Goal: Task Accomplishment & Management: Manage account settings

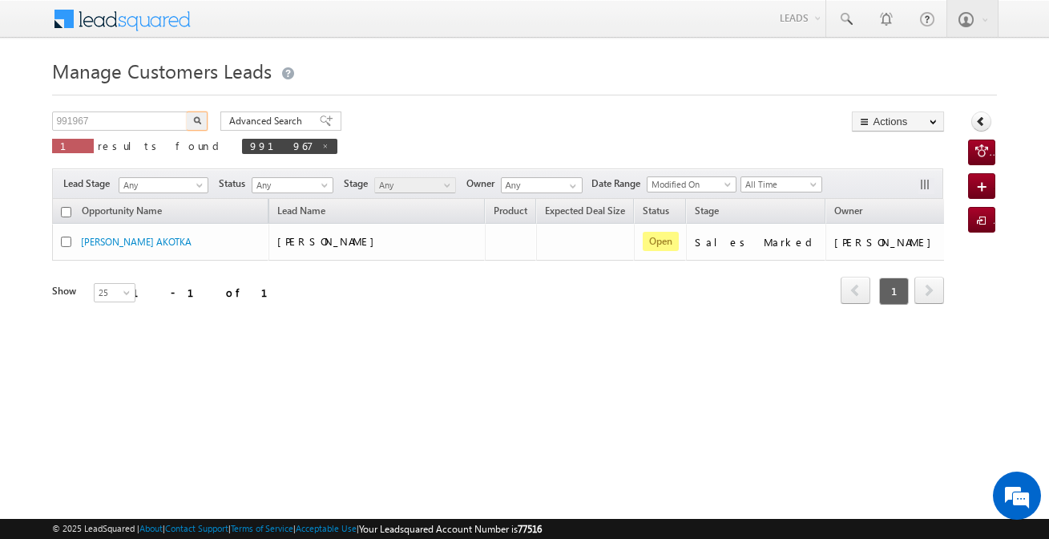
click at [156, 123] on input "991967" at bounding box center [120, 120] width 137 height 19
type input "994685"
click at [187, 111] on button "button" at bounding box center [197, 120] width 21 height 19
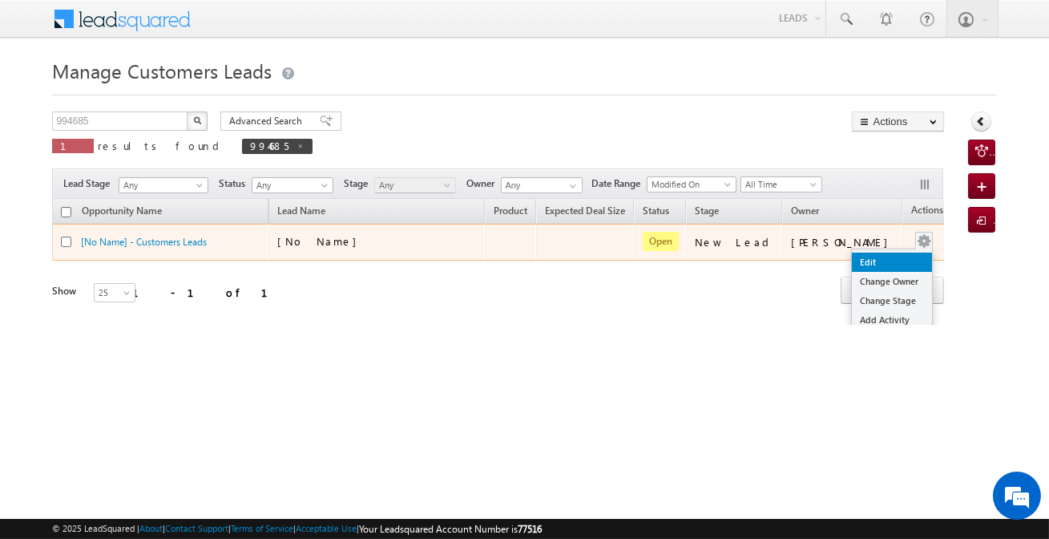
click at [883, 257] on link "Edit" at bounding box center [892, 262] width 80 height 19
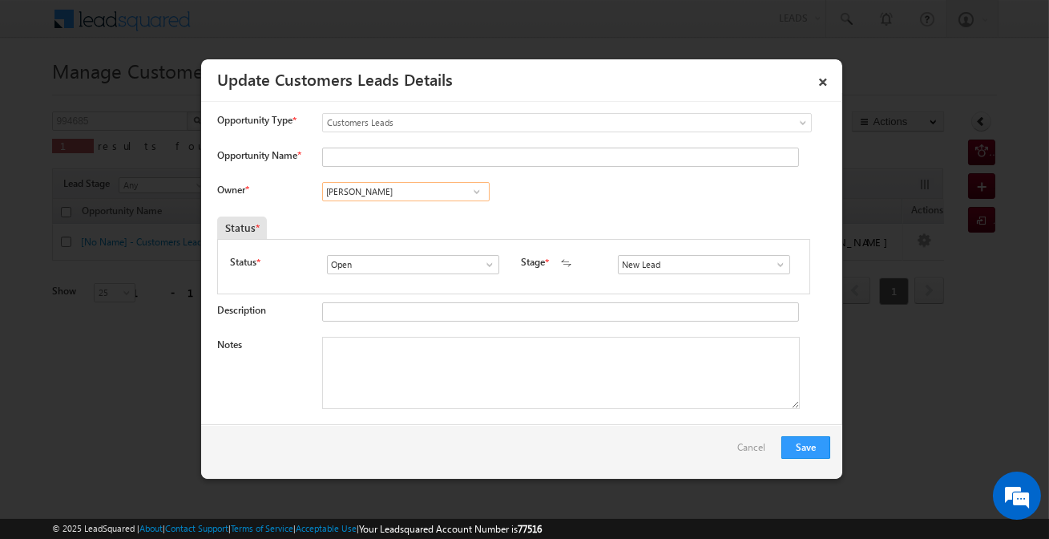
click at [415, 191] on input "[PERSON_NAME]" at bounding box center [406, 191] width 168 height 19
paste input "[PERSON_NAME]"
drag, startPoint x: 404, startPoint y: 217, endPoint x: 434, endPoint y: 192, distance: 38.7
click at [434, 192] on span "[PERSON_NAME] No results found No results found" at bounding box center [396, 191] width 148 height 19
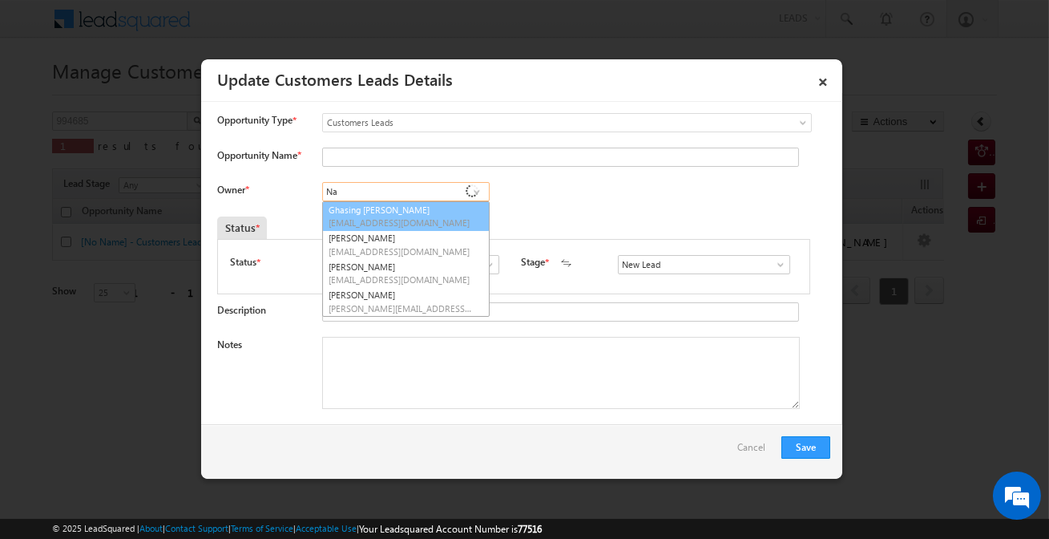
type input "N"
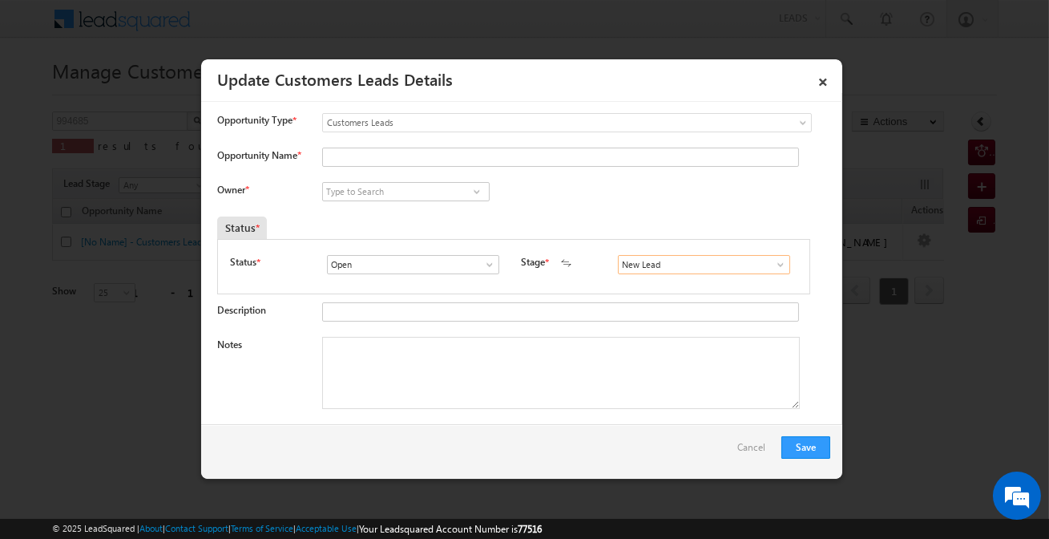
click at [682, 258] on input "New Lead" at bounding box center [704, 264] width 172 height 19
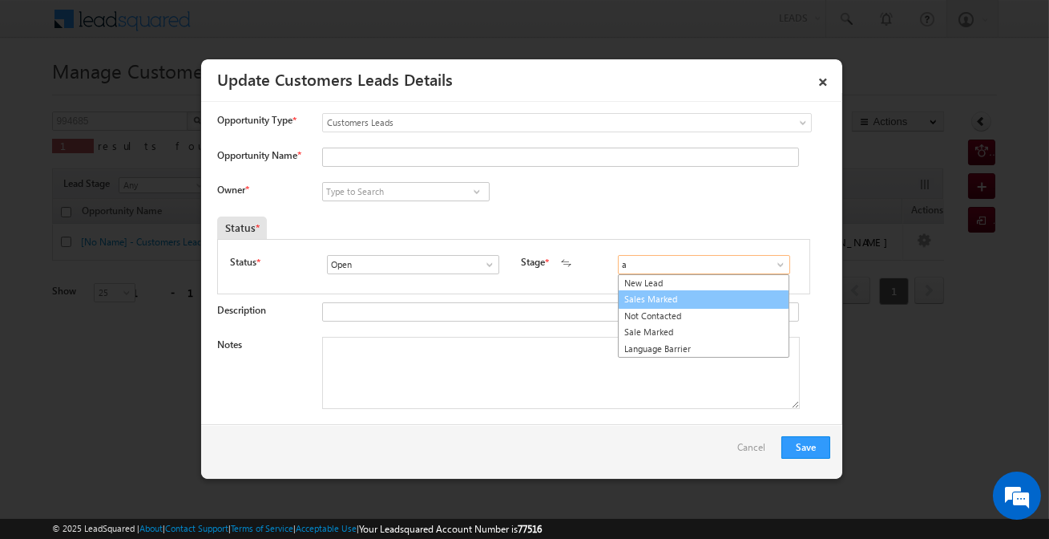
click at [657, 298] on link "Sales Marked" at bounding box center [704, 299] width 172 height 18
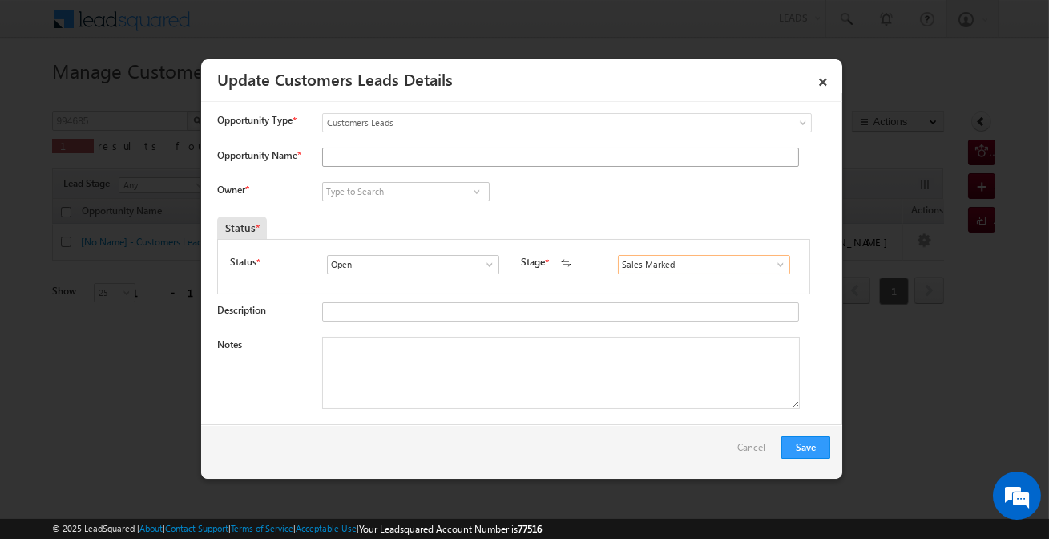
type input "Sales Marked"
click at [461, 162] on input "Opportunity Name *" at bounding box center [560, 157] width 477 height 19
type input "[PERSON_NAME]"
click at [466, 353] on textarea "Notes" at bounding box center [561, 373] width 478 height 72
paste textarea "[PERSON_NAME] / 5 Lakh required / customer is self Employed / Required Lap loan…"
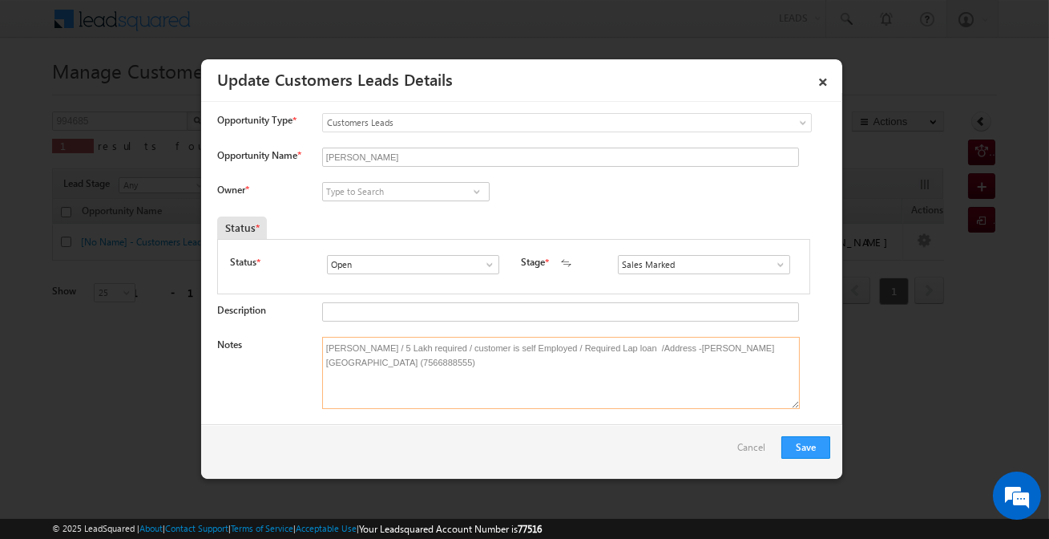
type textarea "[PERSON_NAME] / 5 Lakh required / customer is self Employed / Required Lap loan…"
click at [397, 200] on input at bounding box center [406, 191] width 168 height 19
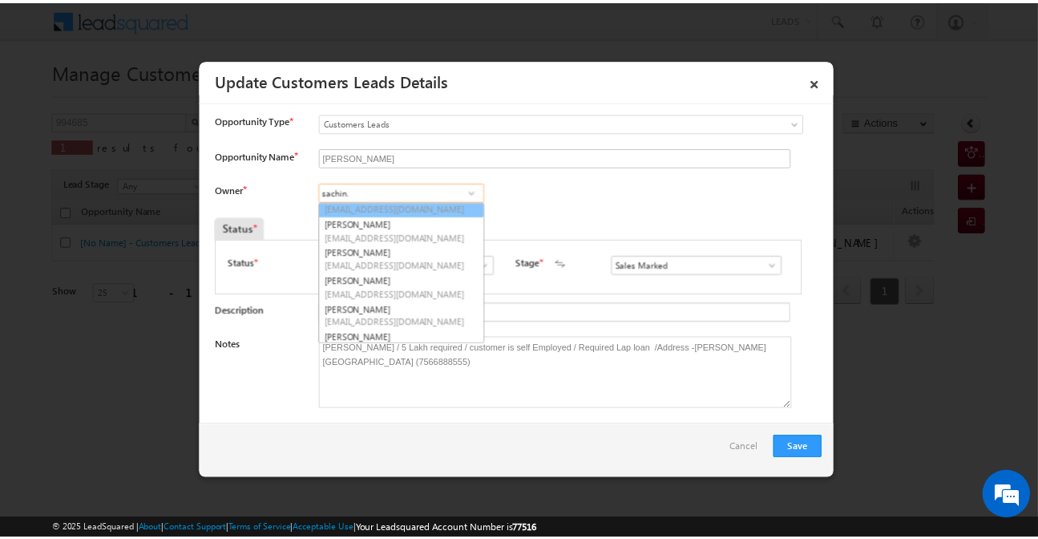
scroll to position [56, 0]
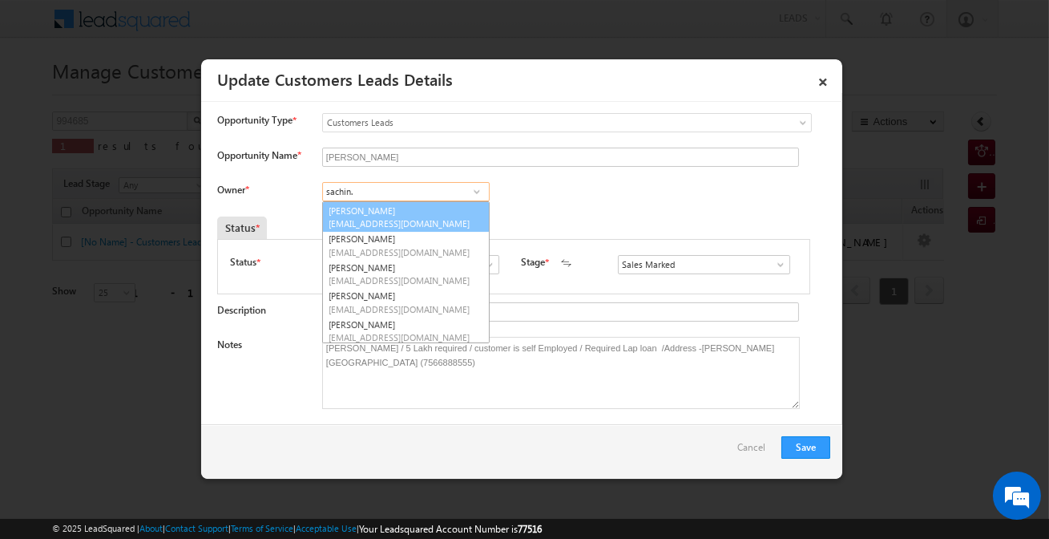
click at [400, 213] on link "[PERSON_NAME] [EMAIL_ADDRESS][DOMAIN_NAME]" at bounding box center [406, 217] width 168 height 30
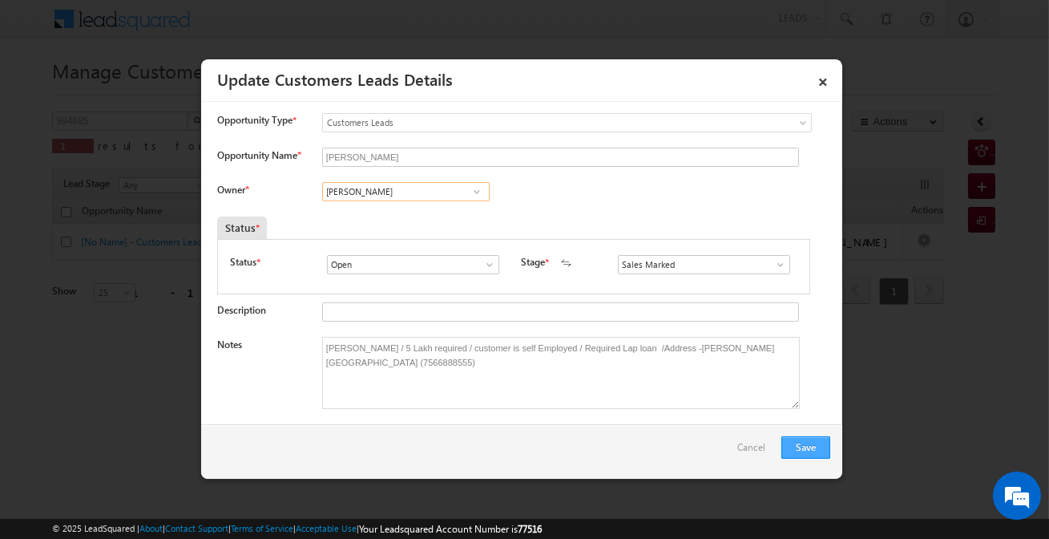
type input "[PERSON_NAME]"
click at [829, 454] on button "Save" at bounding box center [806, 447] width 49 height 22
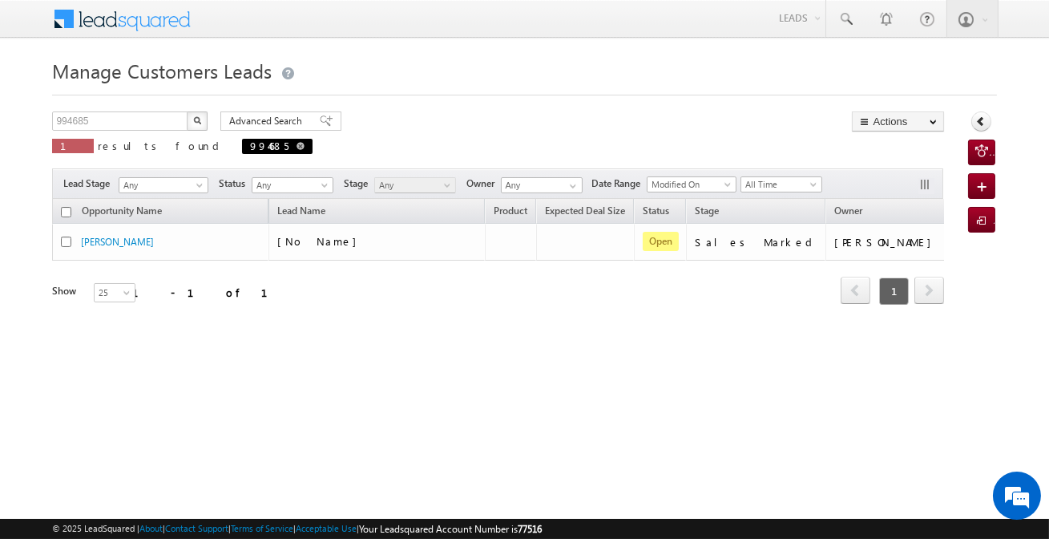
click at [297, 151] on link at bounding box center [301, 146] width 8 height 14
type input "Search Customers Leads"
